Goal: Information Seeking & Learning: Learn about a topic

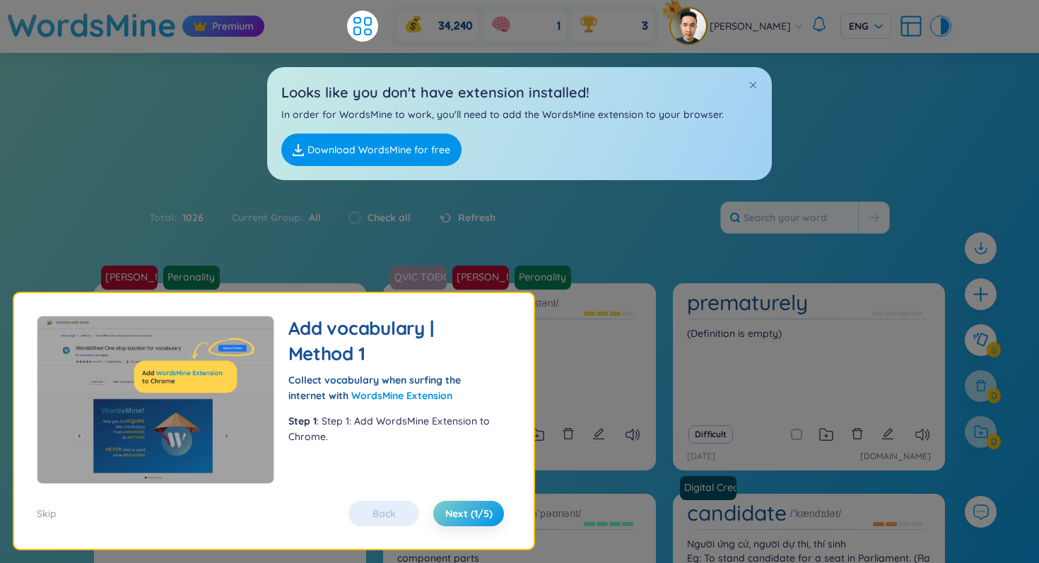
click at [399, 505] on div "Back Next (1/5)" at bounding box center [426, 513] width 170 height 25
click at [585, 10] on div "34,240 1 3" at bounding box center [525, 26] width 269 height 41
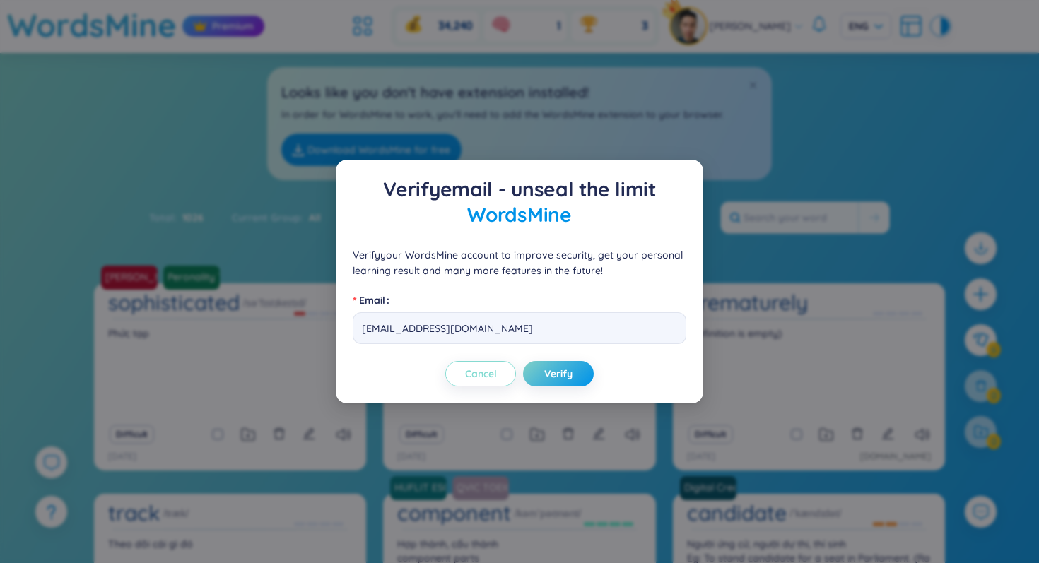
click at [465, 367] on span "Cancel" at bounding box center [481, 374] width 32 height 14
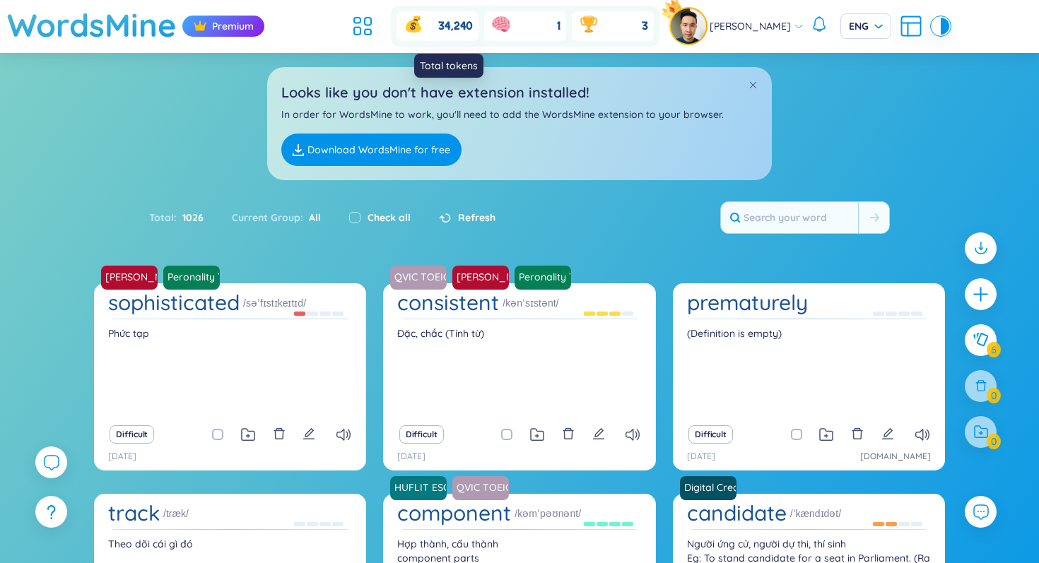
click at [421, 30] on icon at bounding box center [414, 26] width 16 height 13
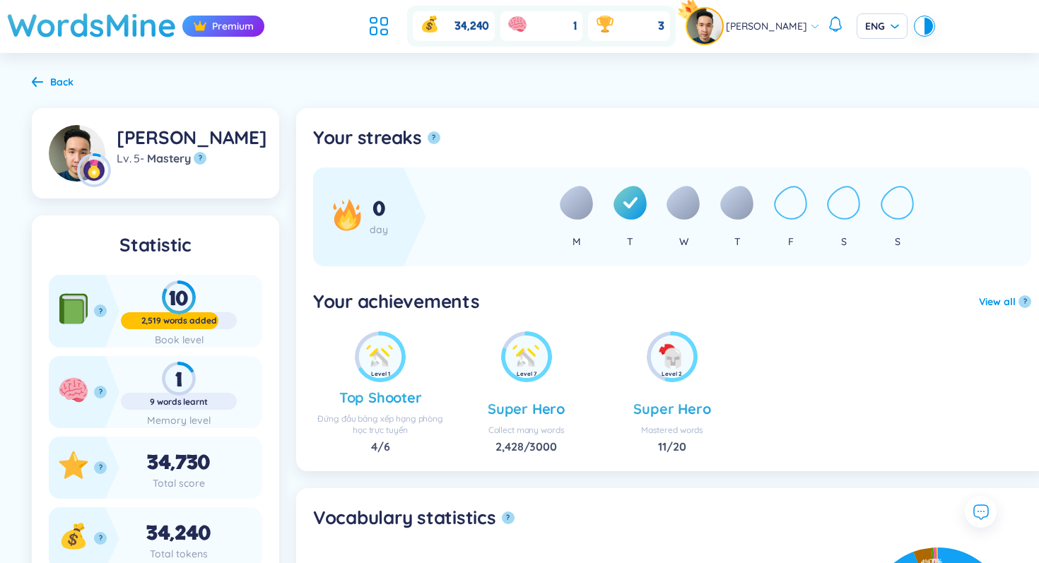
click at [398, 10] on div "34,240 1 3" at bounding box center [519, 26] width 312 height 41
click at [392, 22] on icon at bounding box center [378, 25] width 25 height 25
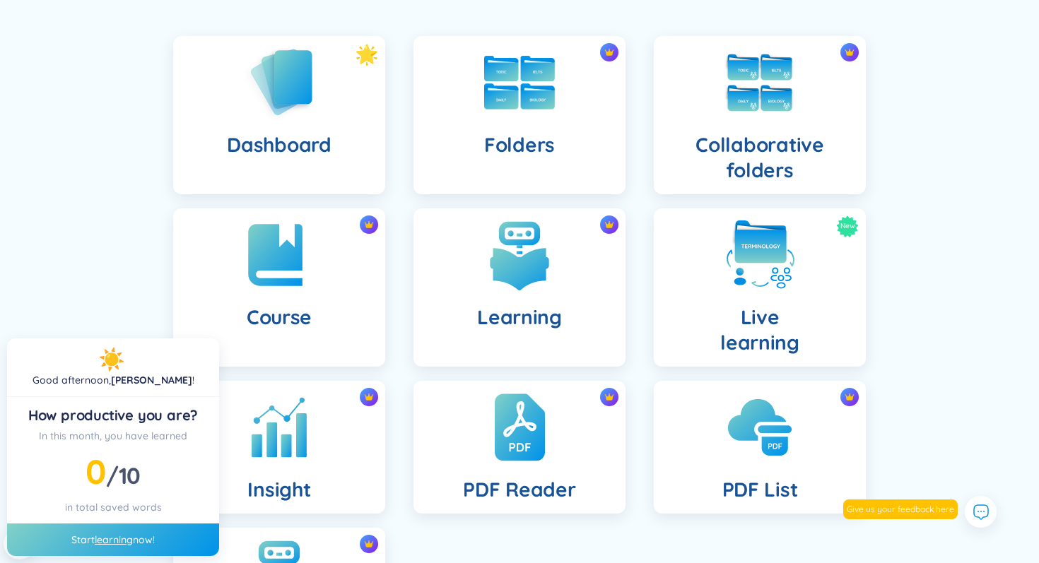
scroll to position [84, 0]
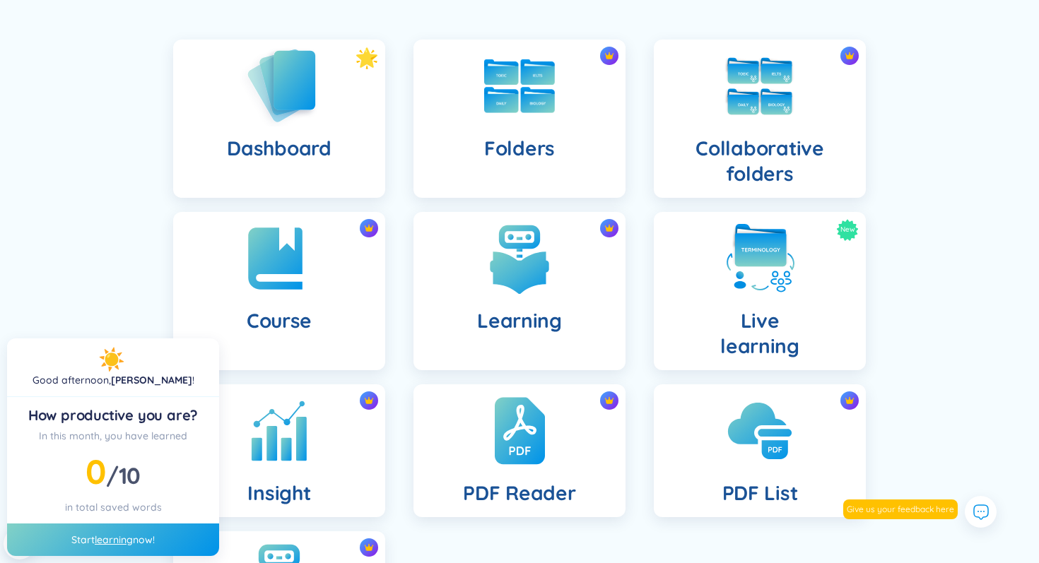
click at [312, 145] on h4 "Dashboard" at bounding box center [279, 148] width 104 height 25
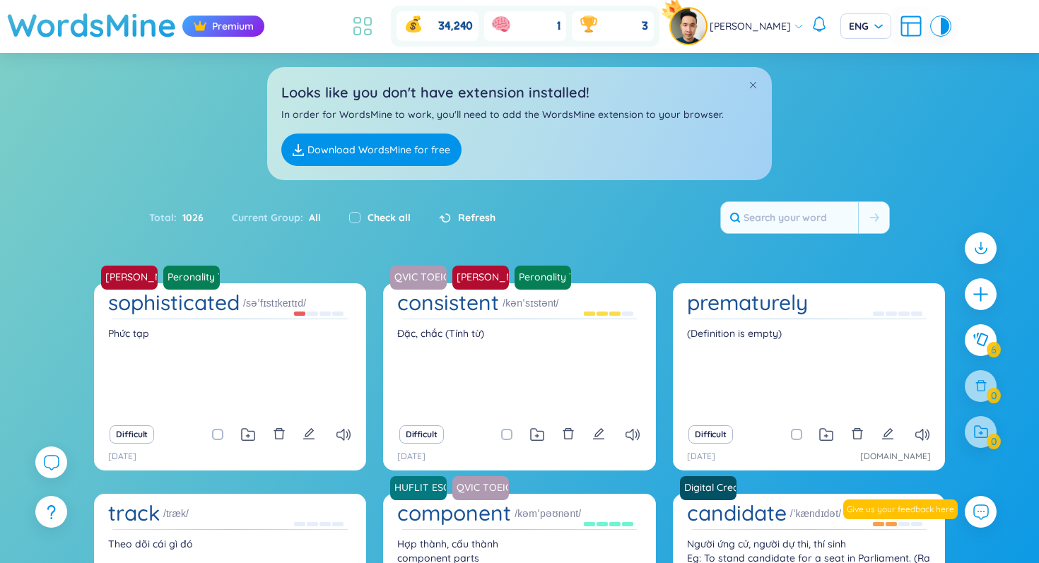
click at [373, 19] on icon at bounding box center [362, 25] width 25 height 25
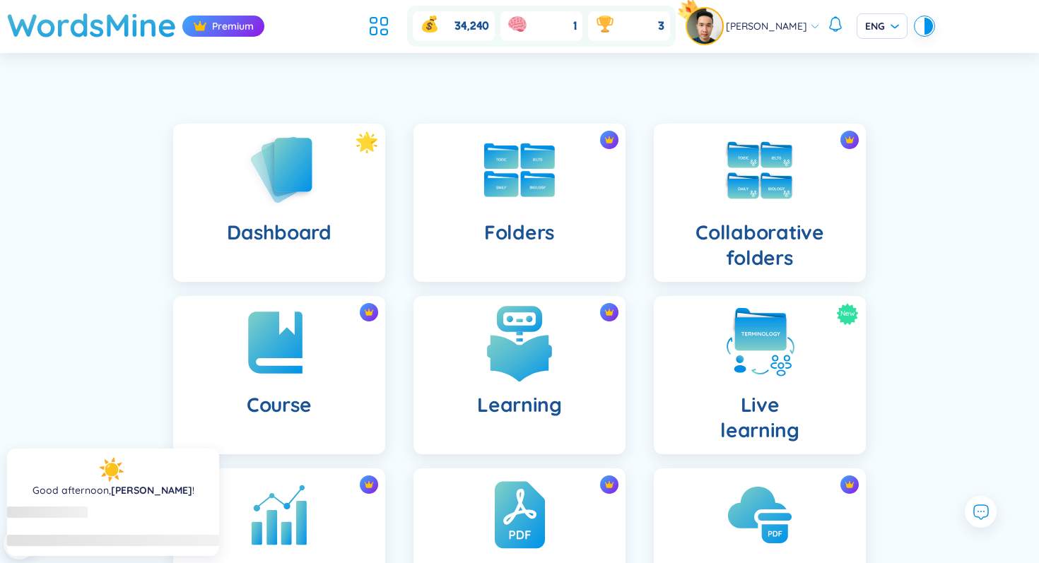
click at [585, 359] on div "Learning" at bounding box center [520, 375] width 212 height 158
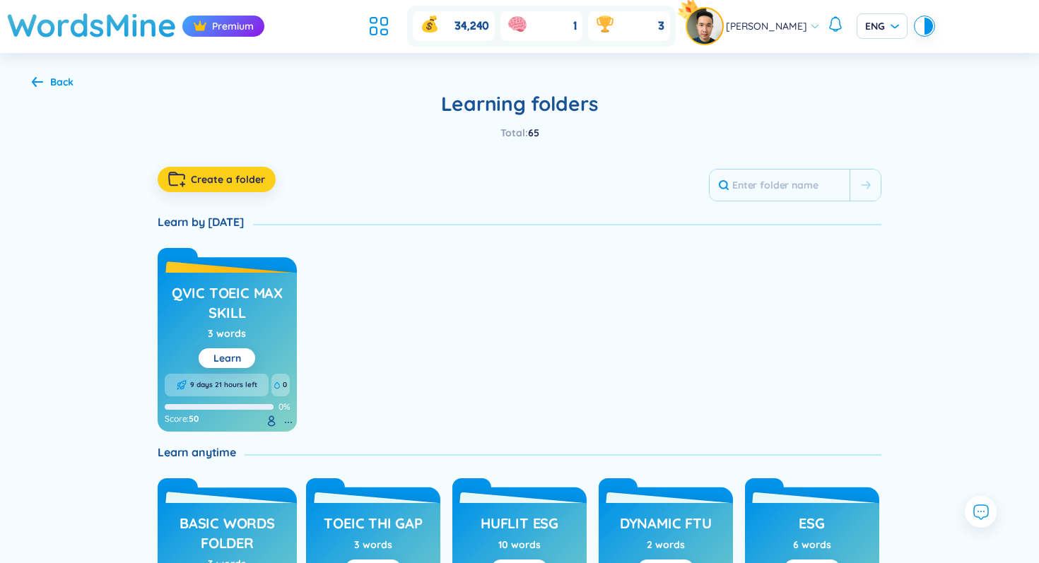
click at [228, 170] on button "Create a folder" at bounding box center [217, 179] width 118 height 25
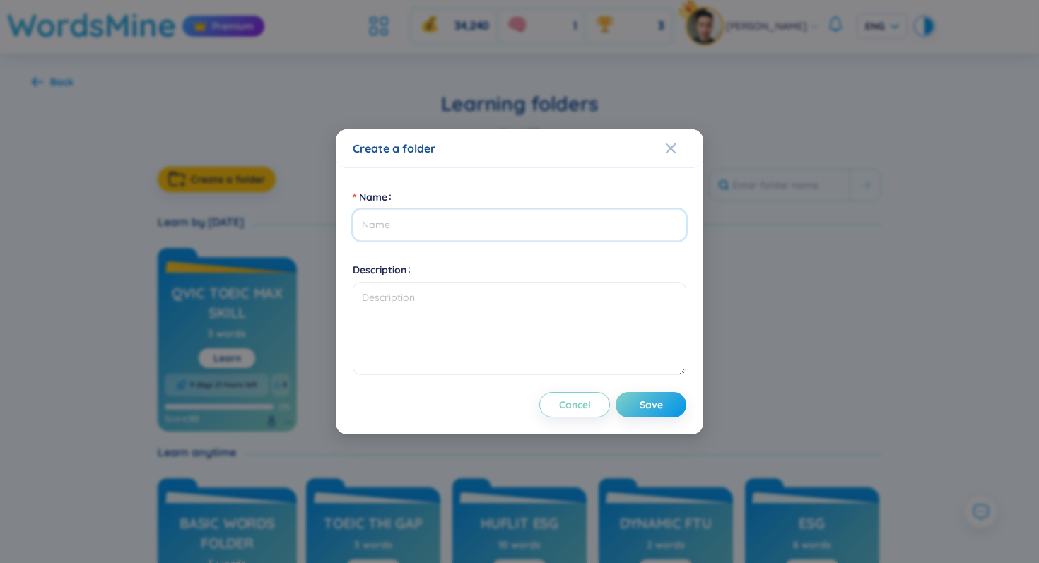
click at [508, 230] on input "Name" at bounding box center [520, 225] width 334 height 32
click at [684, 156] on span "Close" at bounding box center [684, 148] width 38 height 38
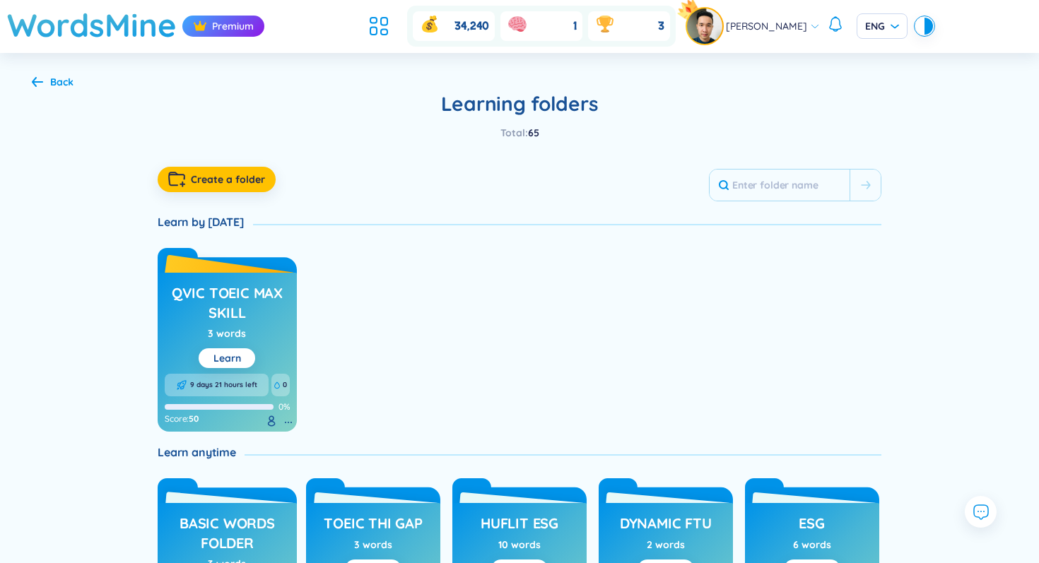
click at [263, 281] on link "QVIC TOEIC max skill" at bounding box center [227, 303] width 125 height 46
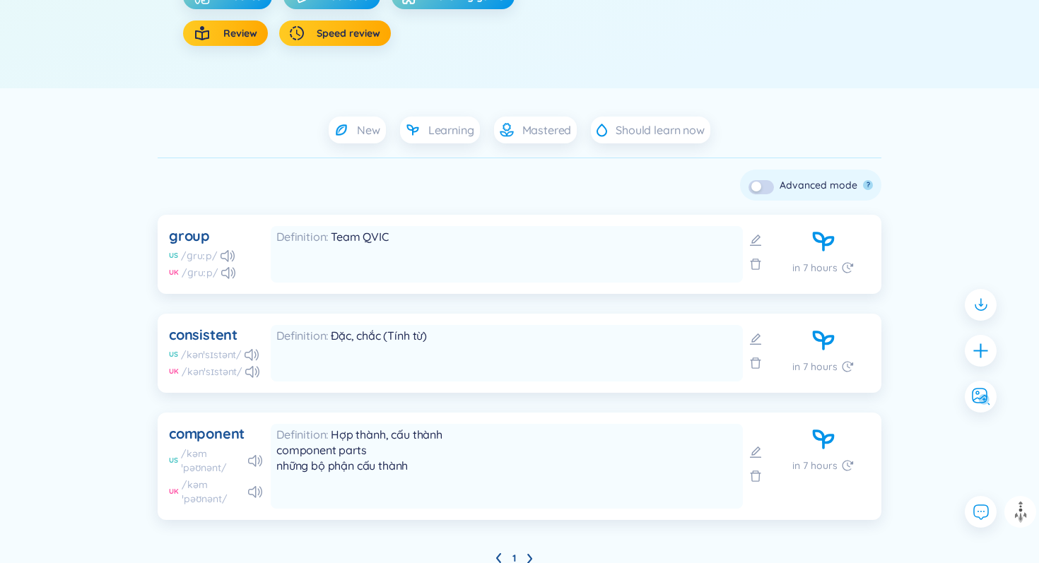
scroll to position [378, 0]
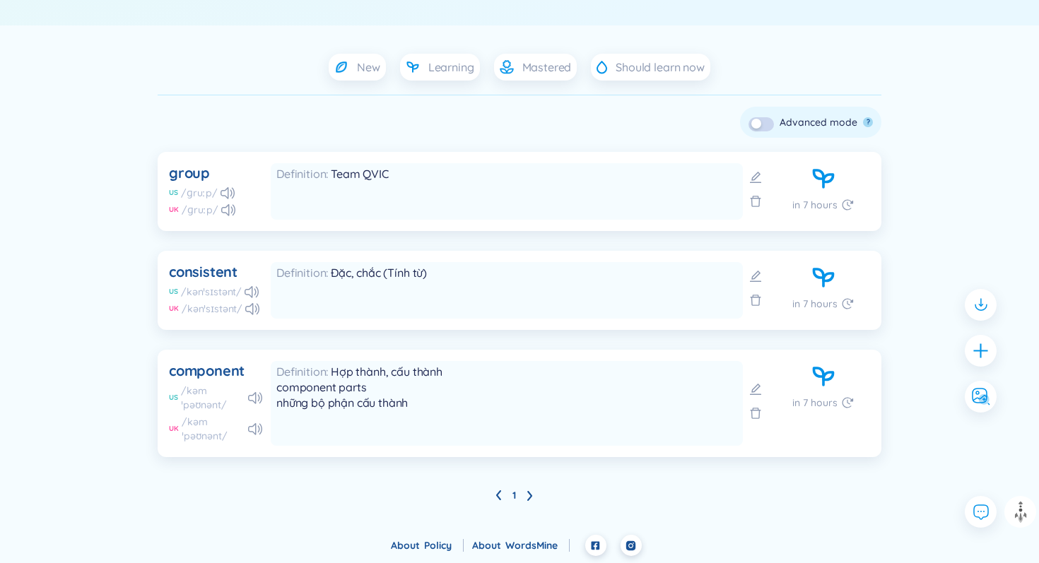
click at [767, 113] on div at bounding box center [761, 122] width 25 height 18
click at [762, 131] on button "button" at bounding box center [761, 124] width 25 height 14
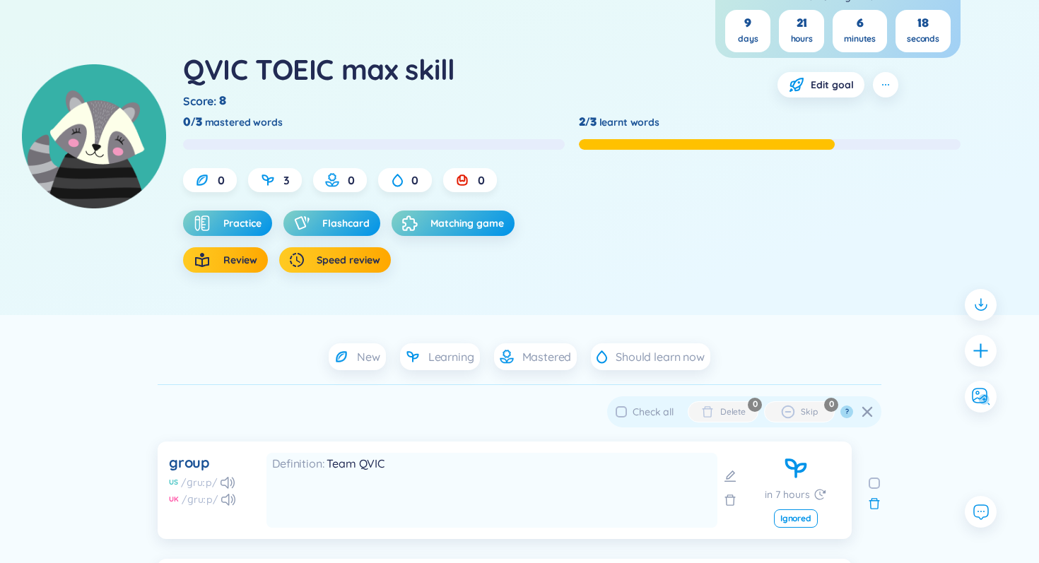
scroll to position [96, 0]
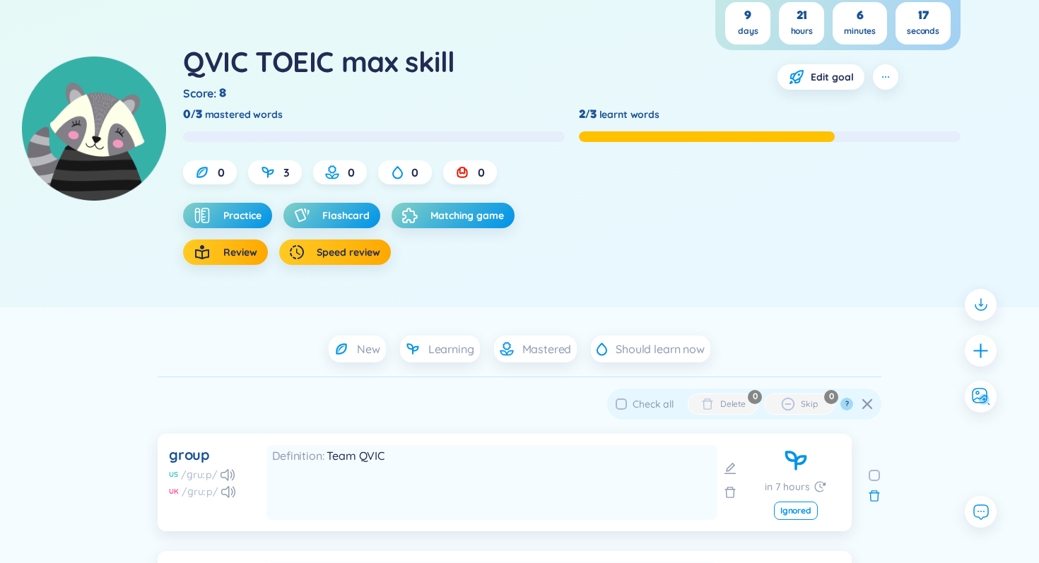
click at [868, 412] on div "Check all Delete Skip ?" at bounding box center [744, 404] width 257 height 20
click at [867, 401] on icon at bounding box center [867, 404] width 11 height 11
